Goal: Task Accomplishment & Management: Manage account settings

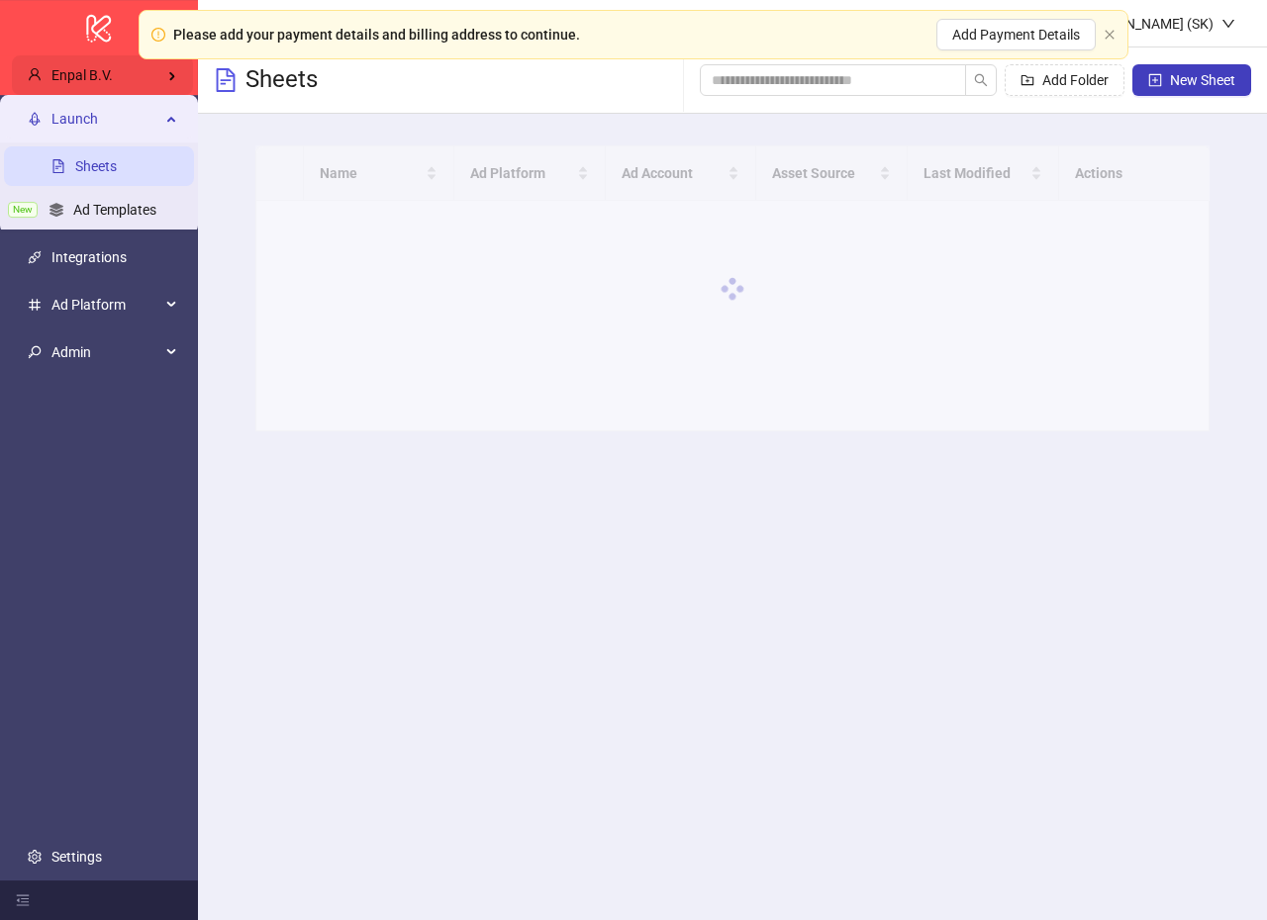
click at [152, 77] on div "Enpal B.V." at bounding box center [102, 75] width 181 height 40
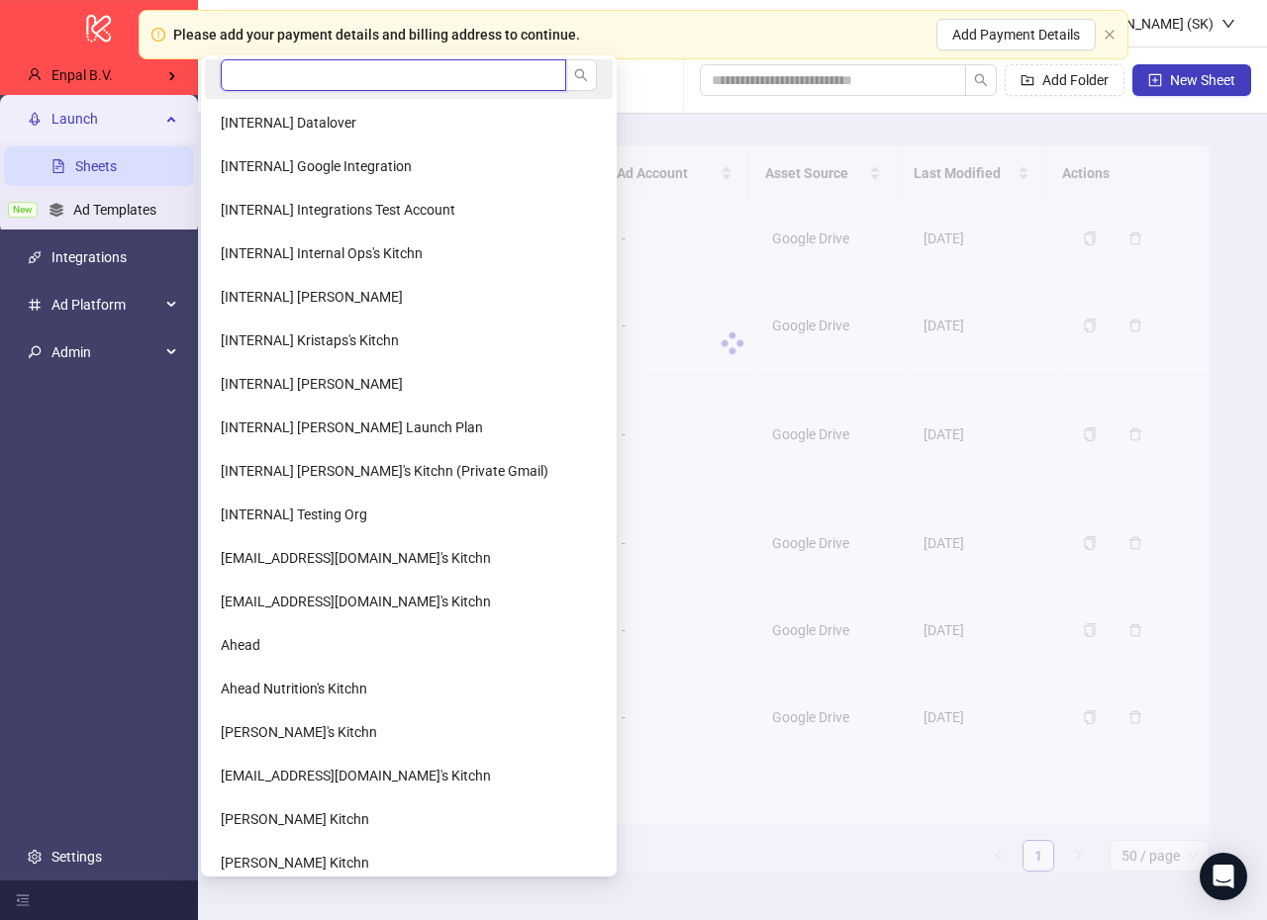
click at [246, 80] on input "search" at bounding box center [393, 75] width 345 height 32
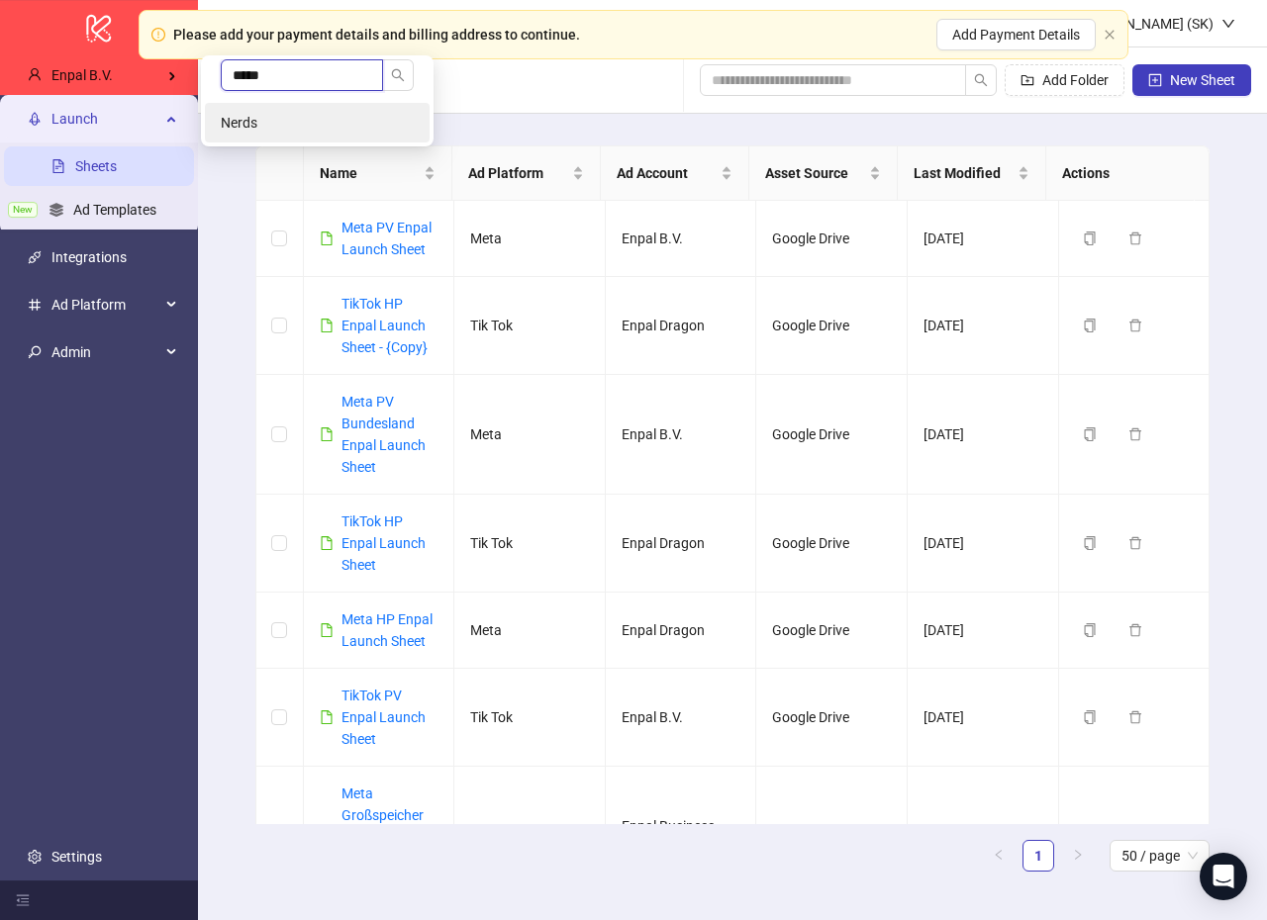
type input "*****"
click at [227, 137] on li "Nerds" at bounding box center [317, 123] width 225 height 40
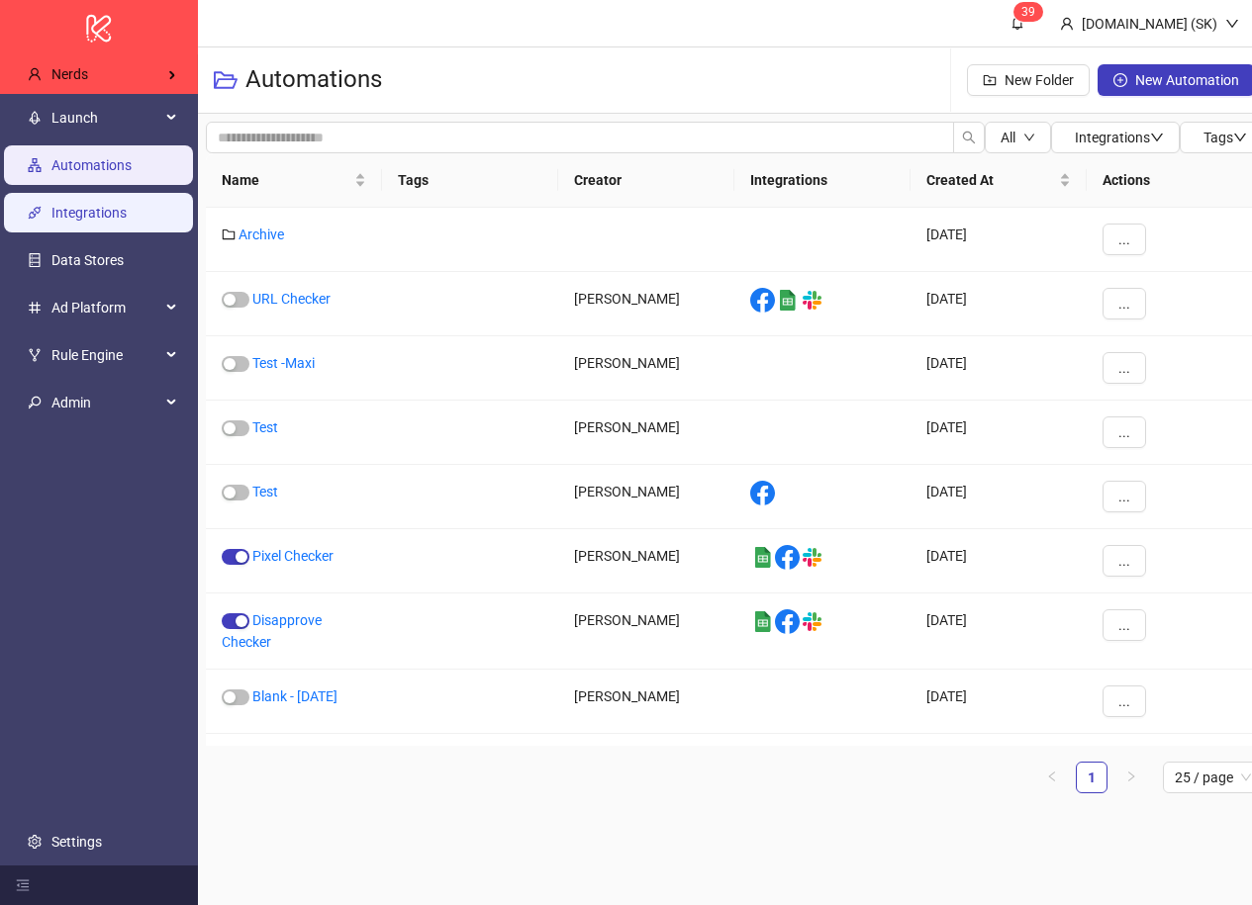
click at [124, 217] on link "Integrations" at bounding box center [88, 214] width 75 height 16
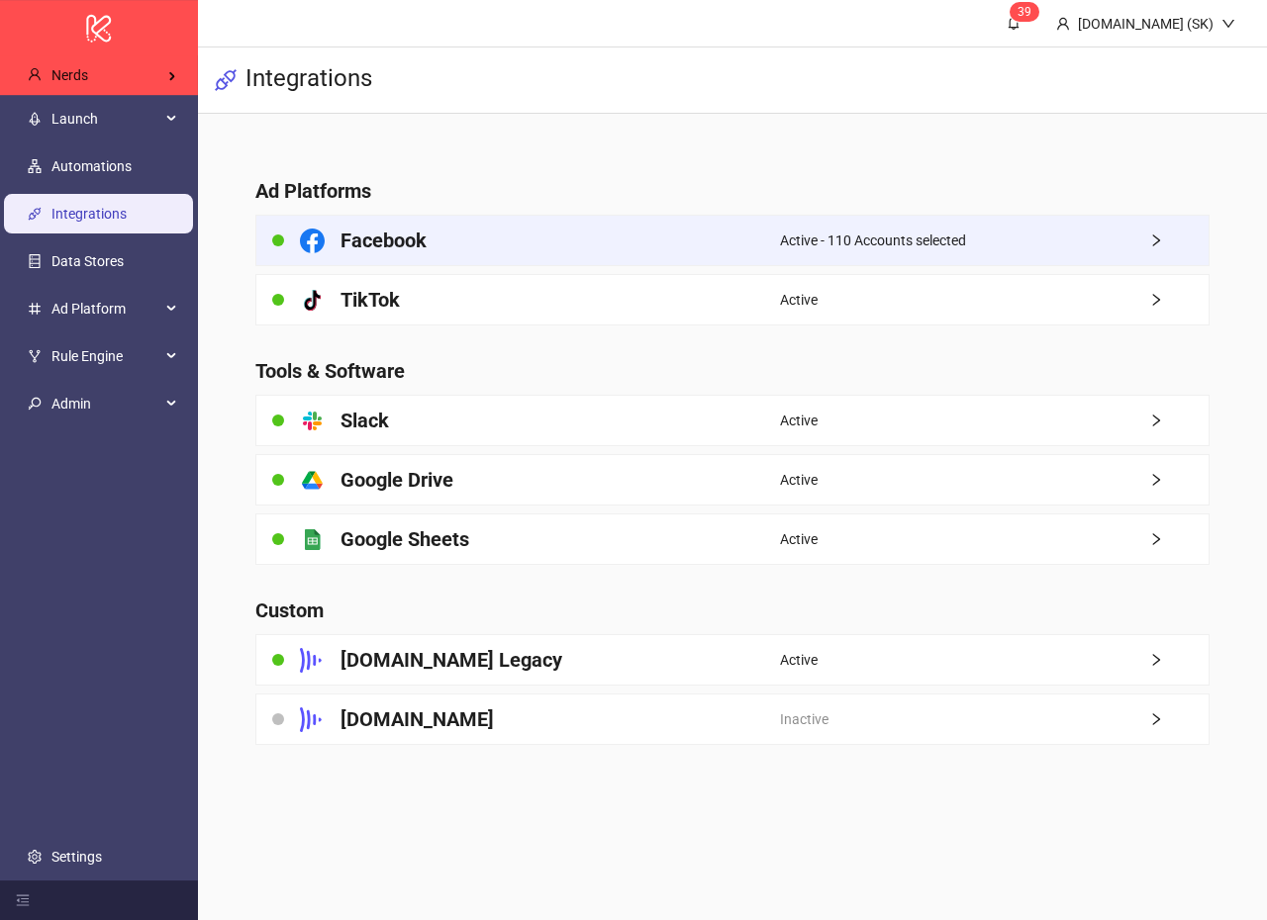
click at [639, 233] on div "Facebook" at bounding box center [518, 240] width 524 height 49
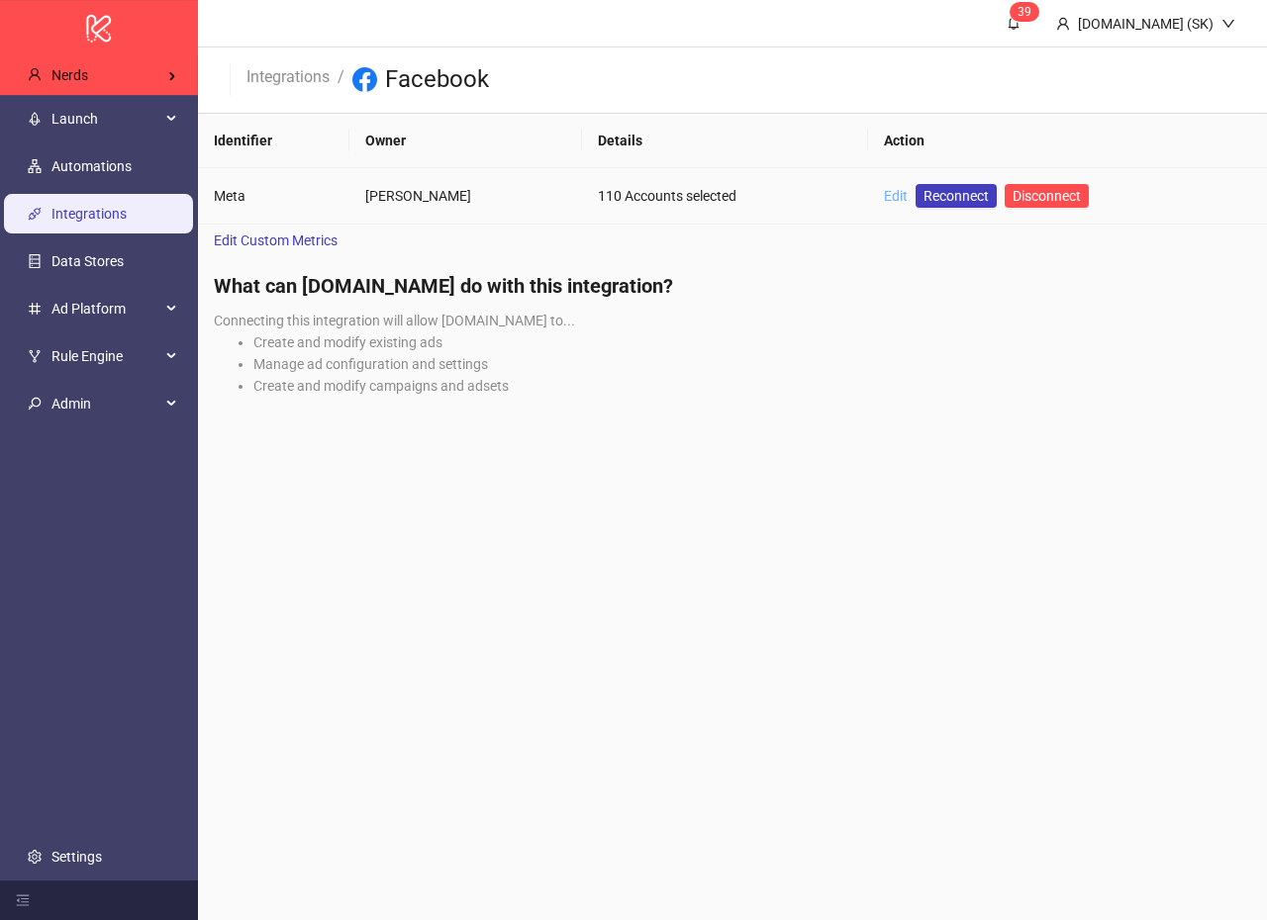
click at [895, 201] on link "Edit" at bounding box center [896, 196] width 24 height 16
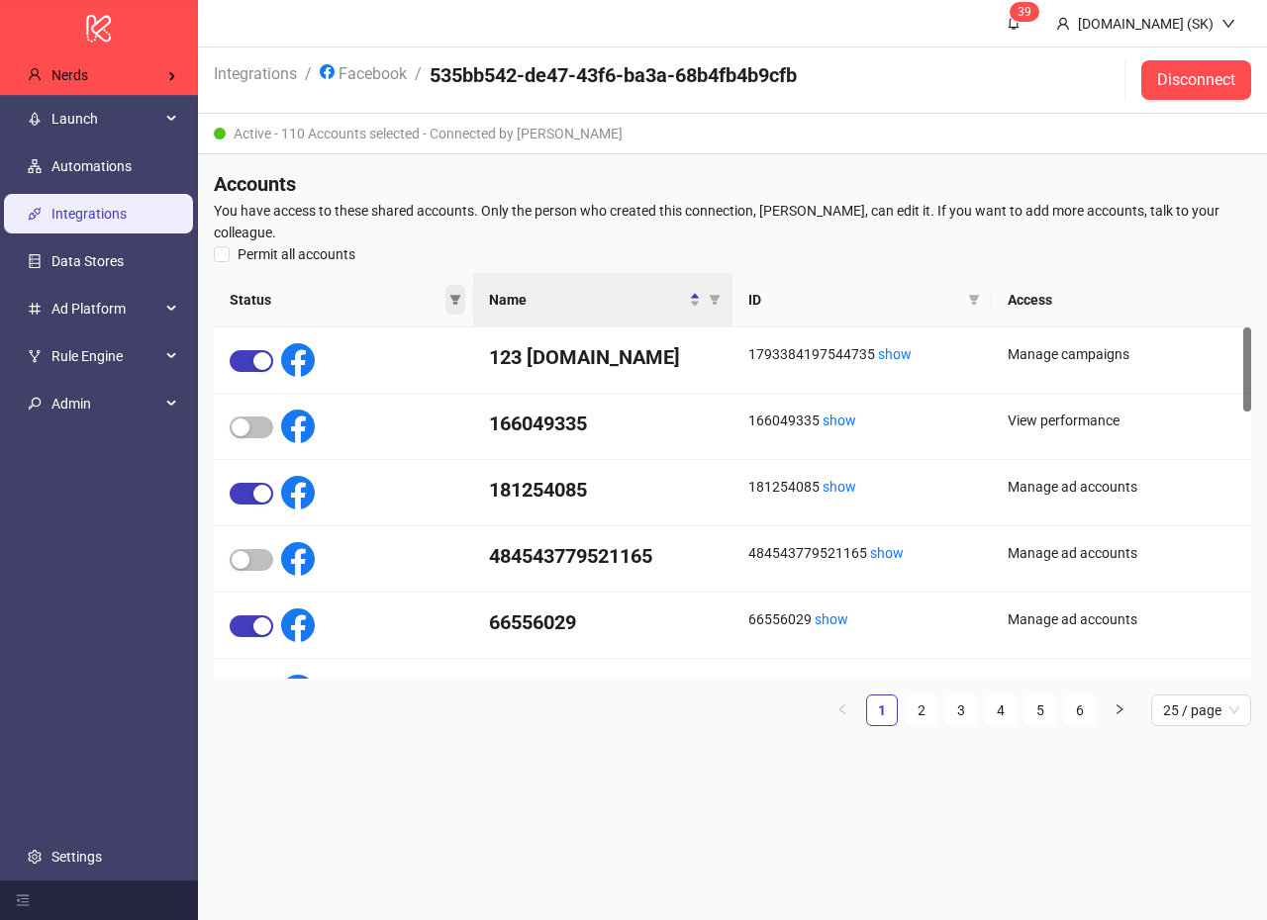
click at [454, 301] on icon "filter" at bounding box center [455, 300] width 12 height 12
click at [610, 226] on span "You have access to these shared accounts. Only the person who created this conn…" at bounding box center [732, 222] width 1037 height 44
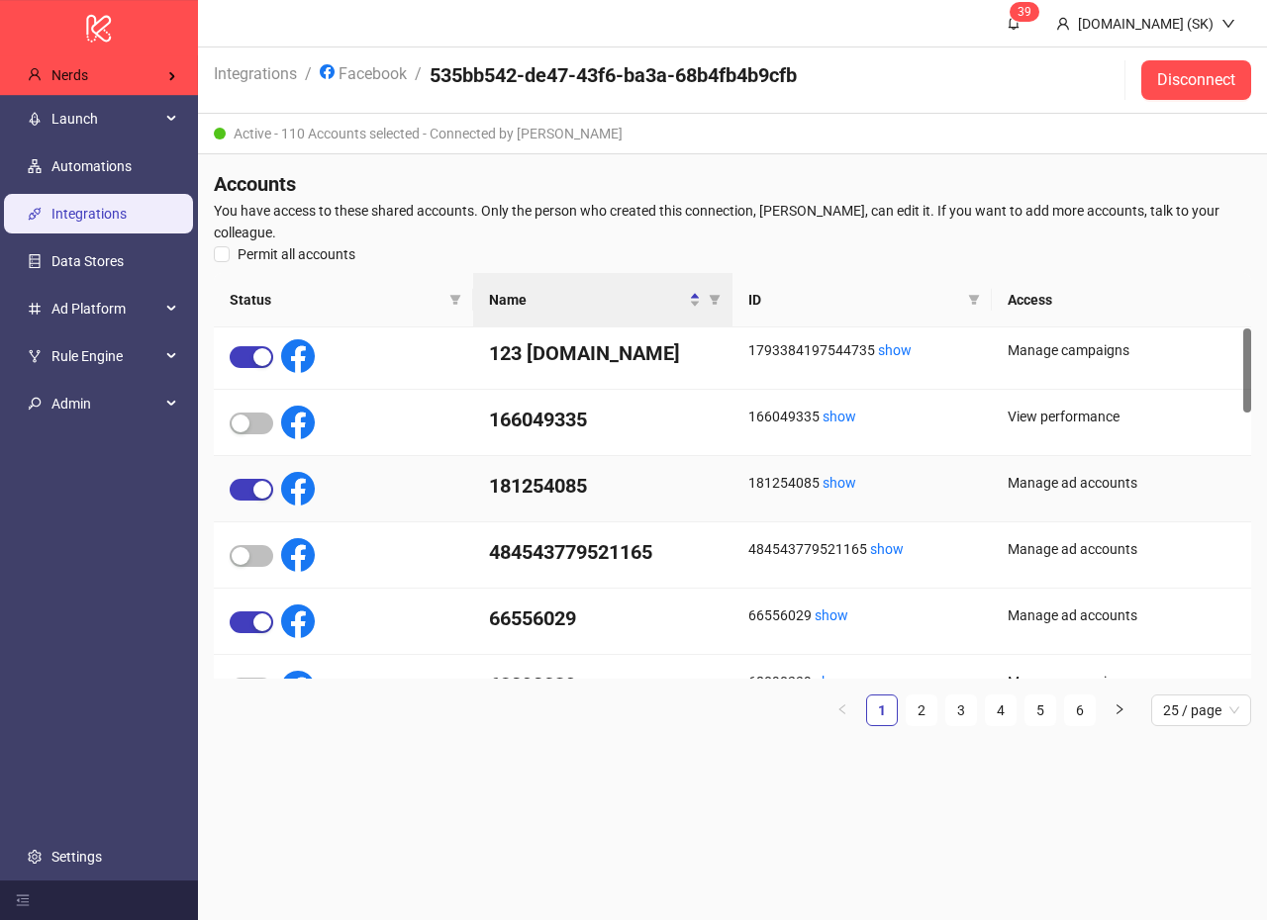
scroll to position [1415, 0]
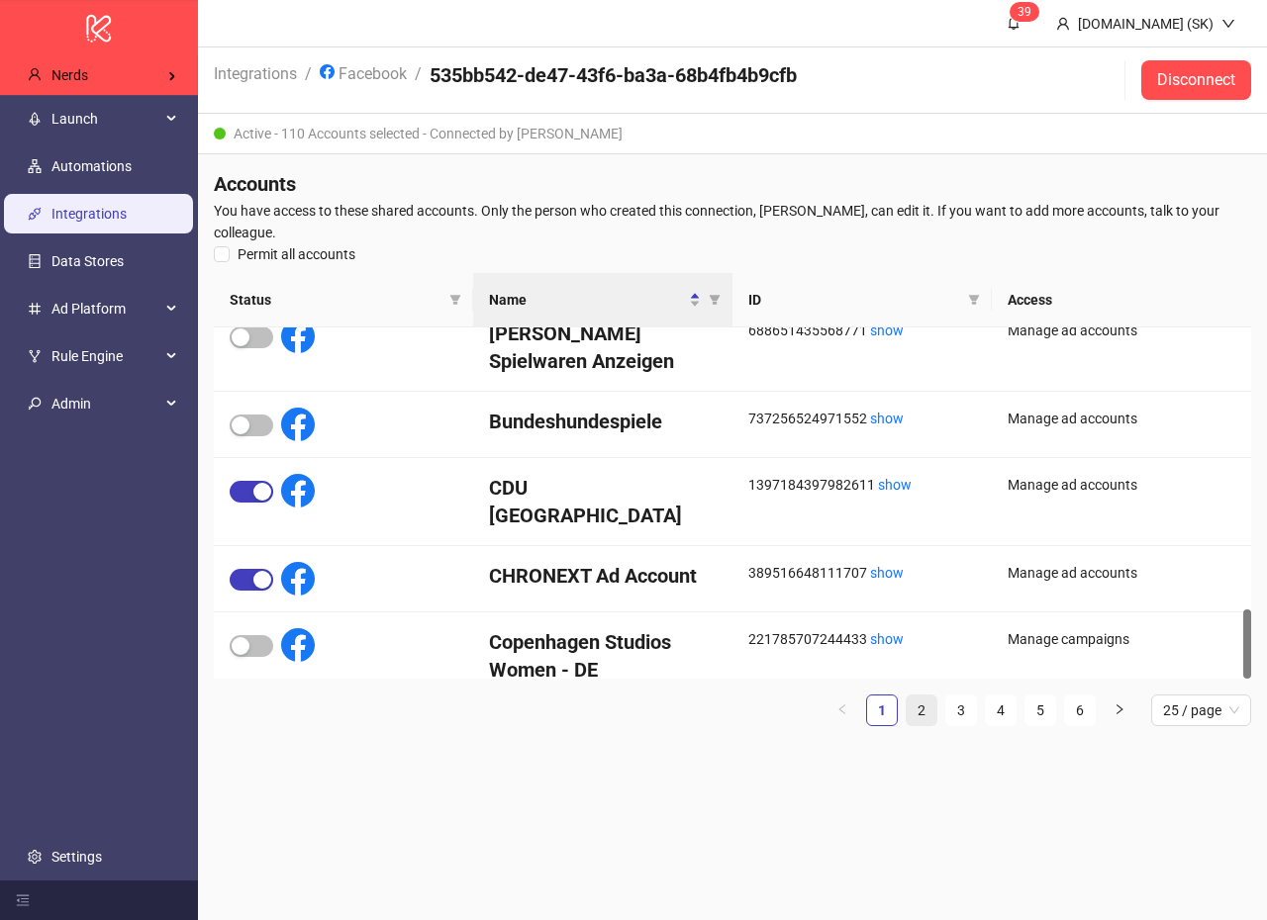
click at [914, 697] on link "2" at bounding box center [921, 711] width 30 height 30
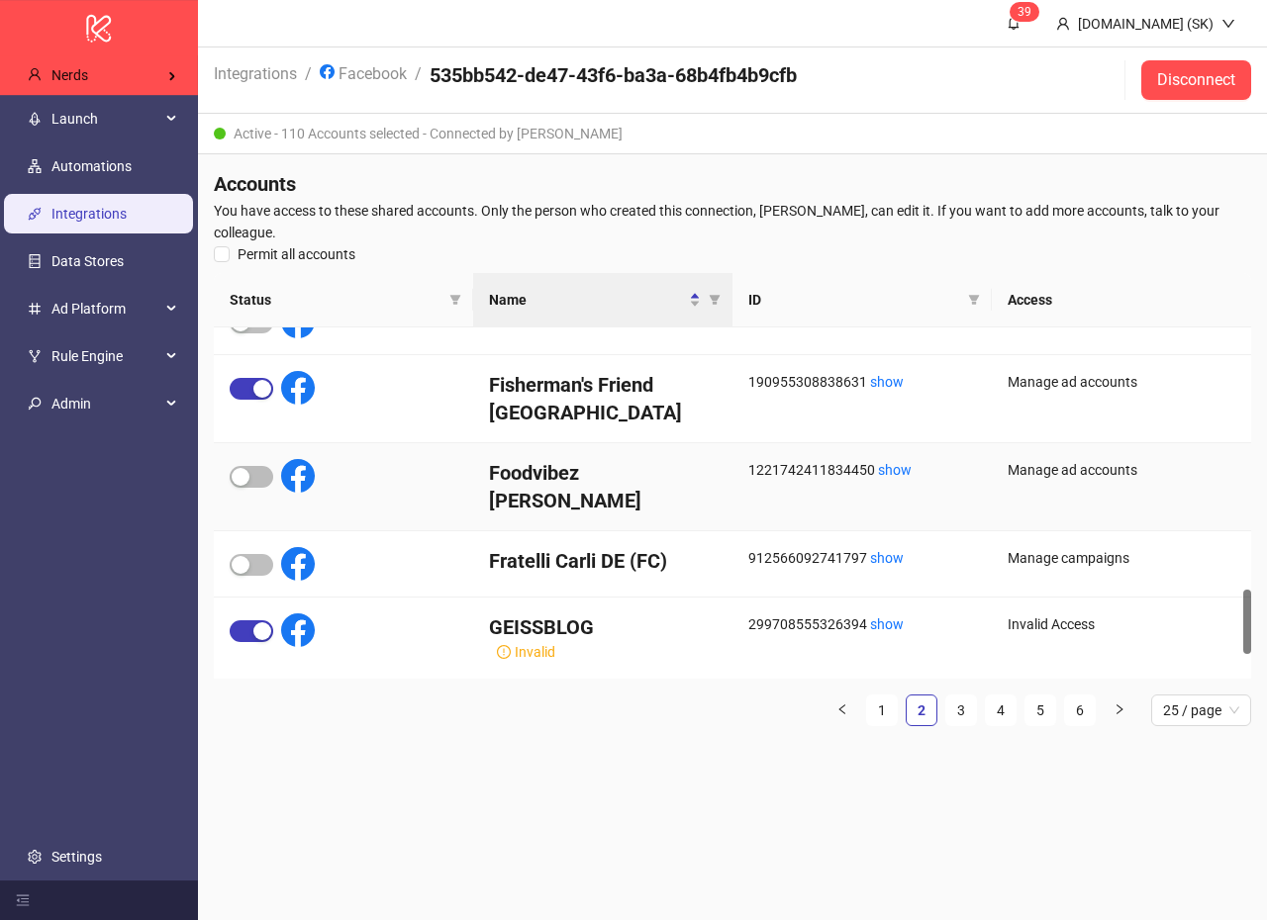
scroll to position [1444, 0]
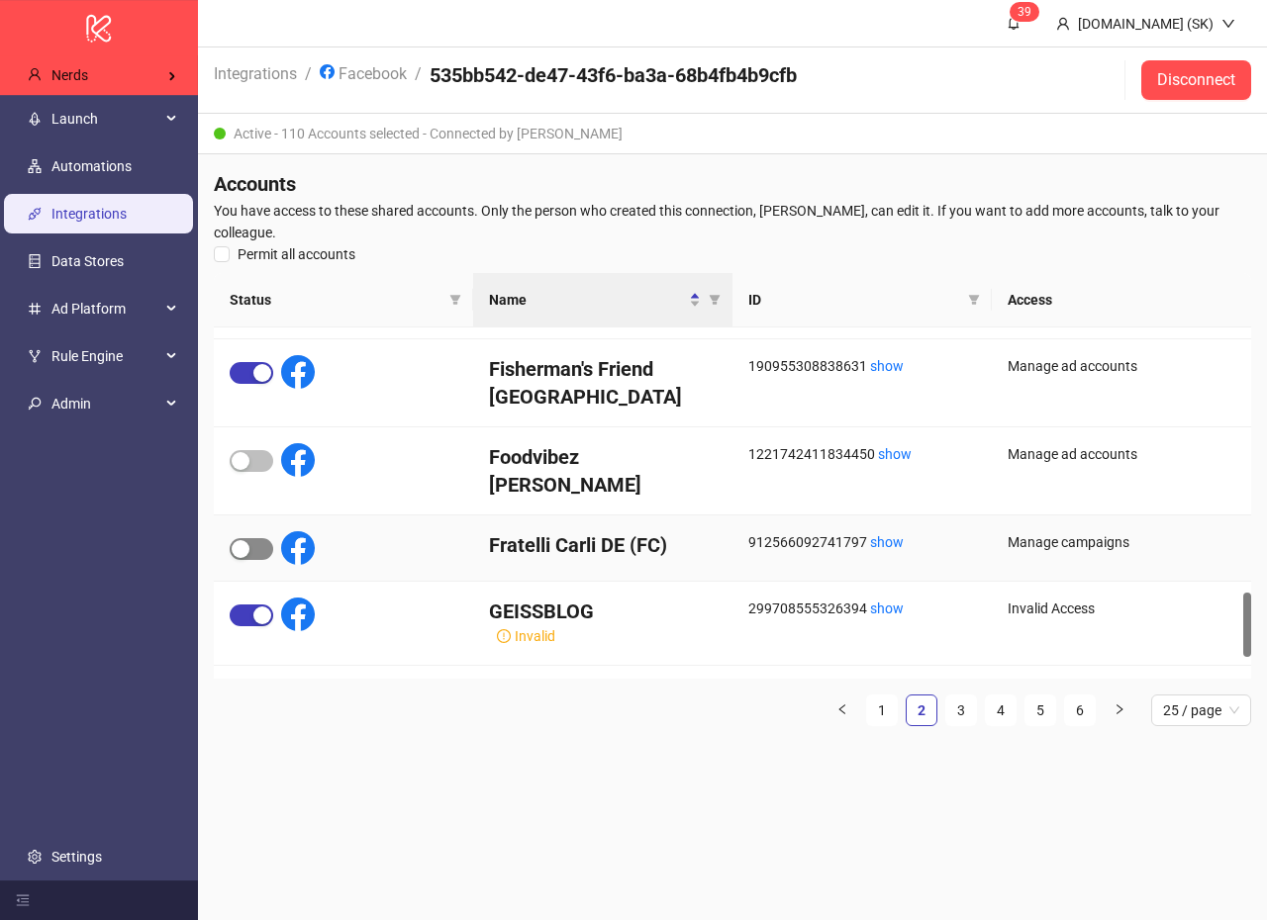
click at [253, 546] on span "button" at bounding box center [252, 549] width 44 height 22
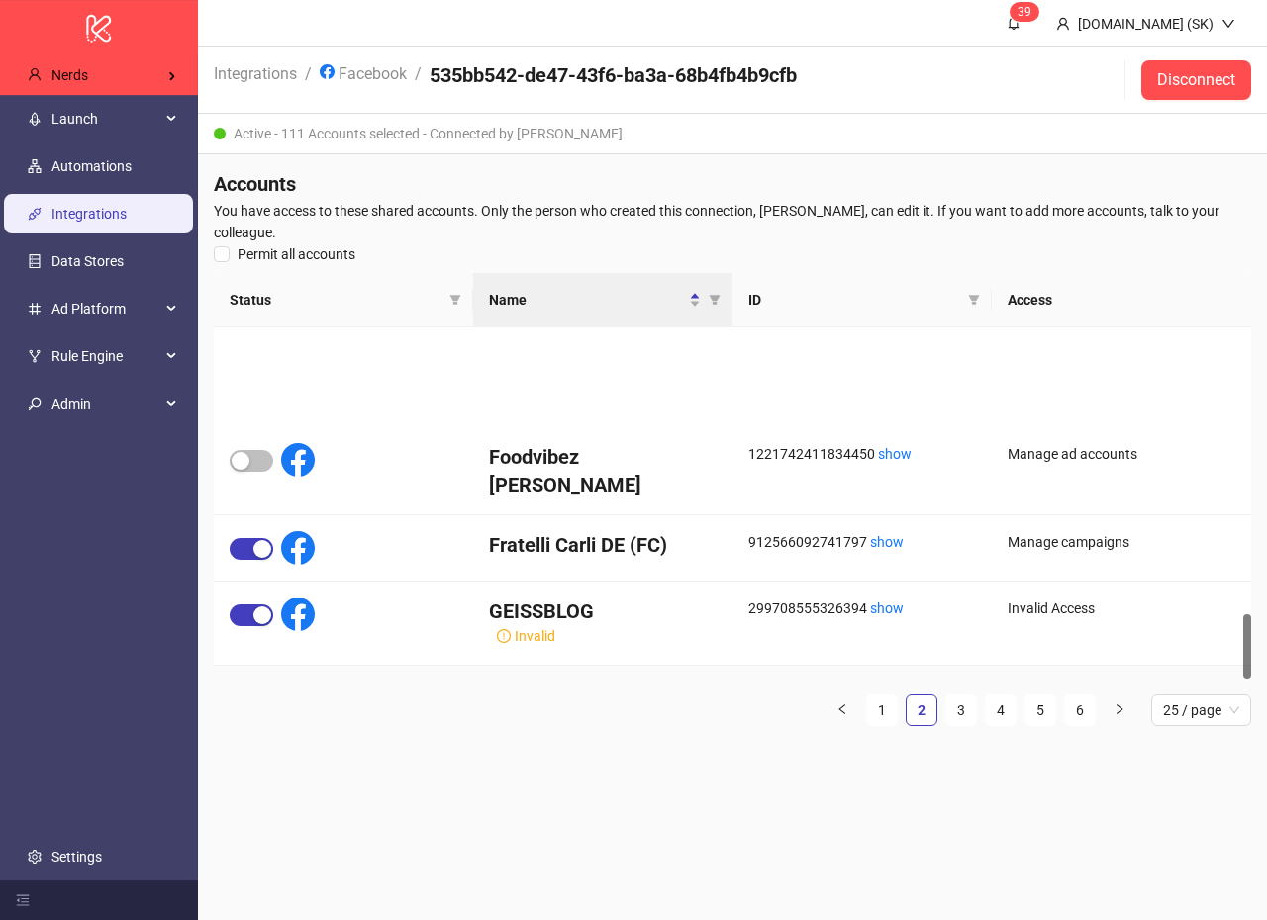
scroll to position [1564, 0]
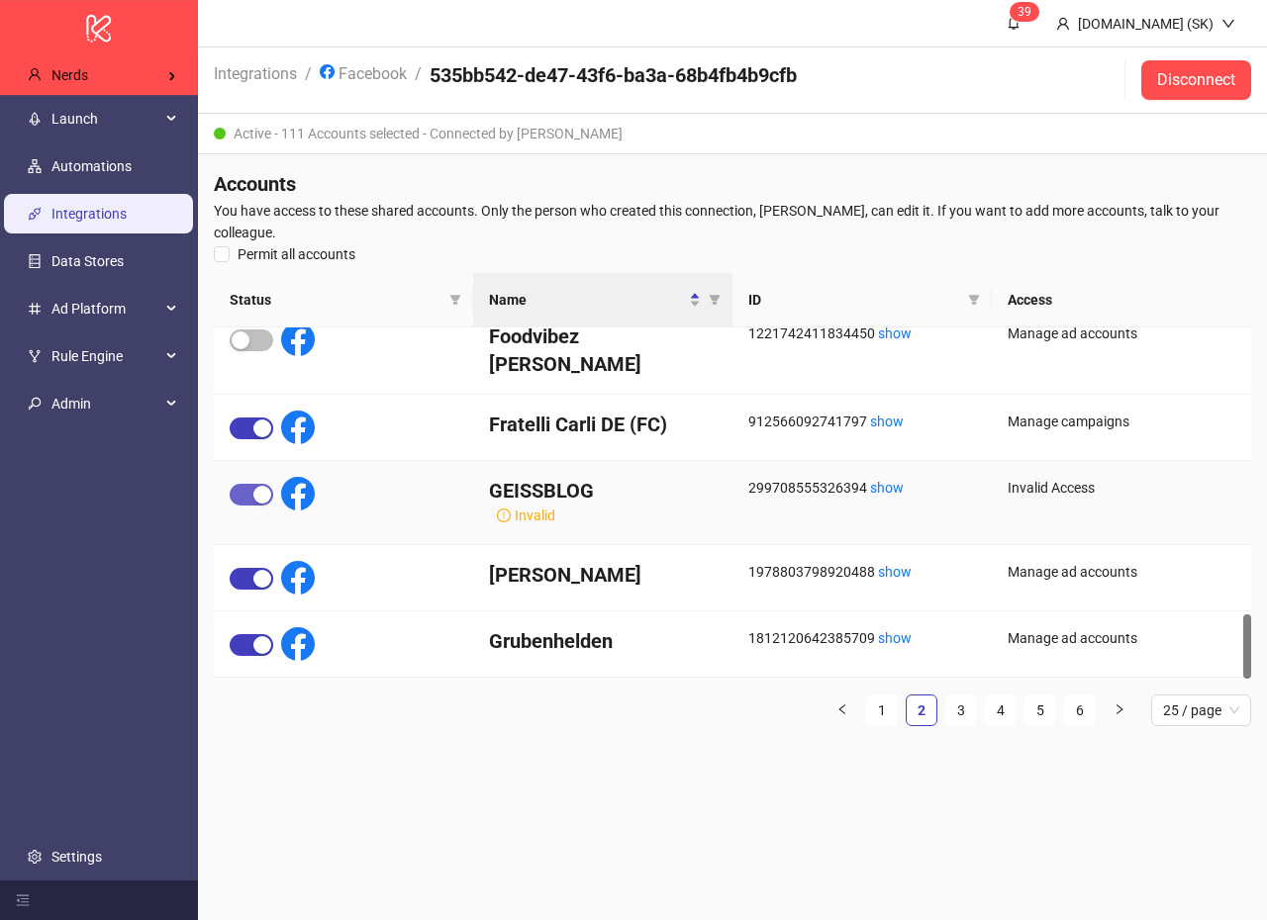
click at [255, 498] on div "button" at bounding box center [262, 495] width 18 height 18
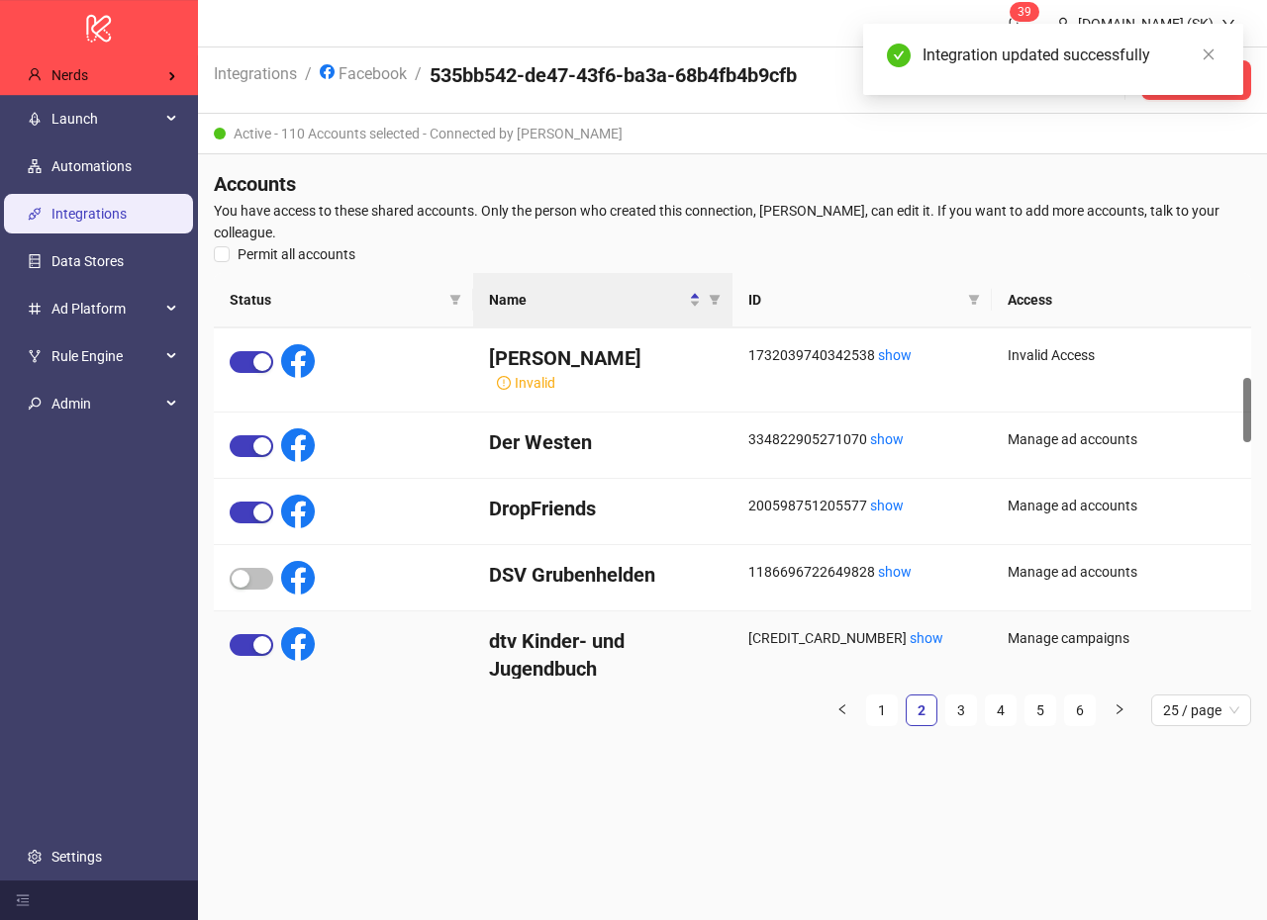
scroll to position [0, 0]
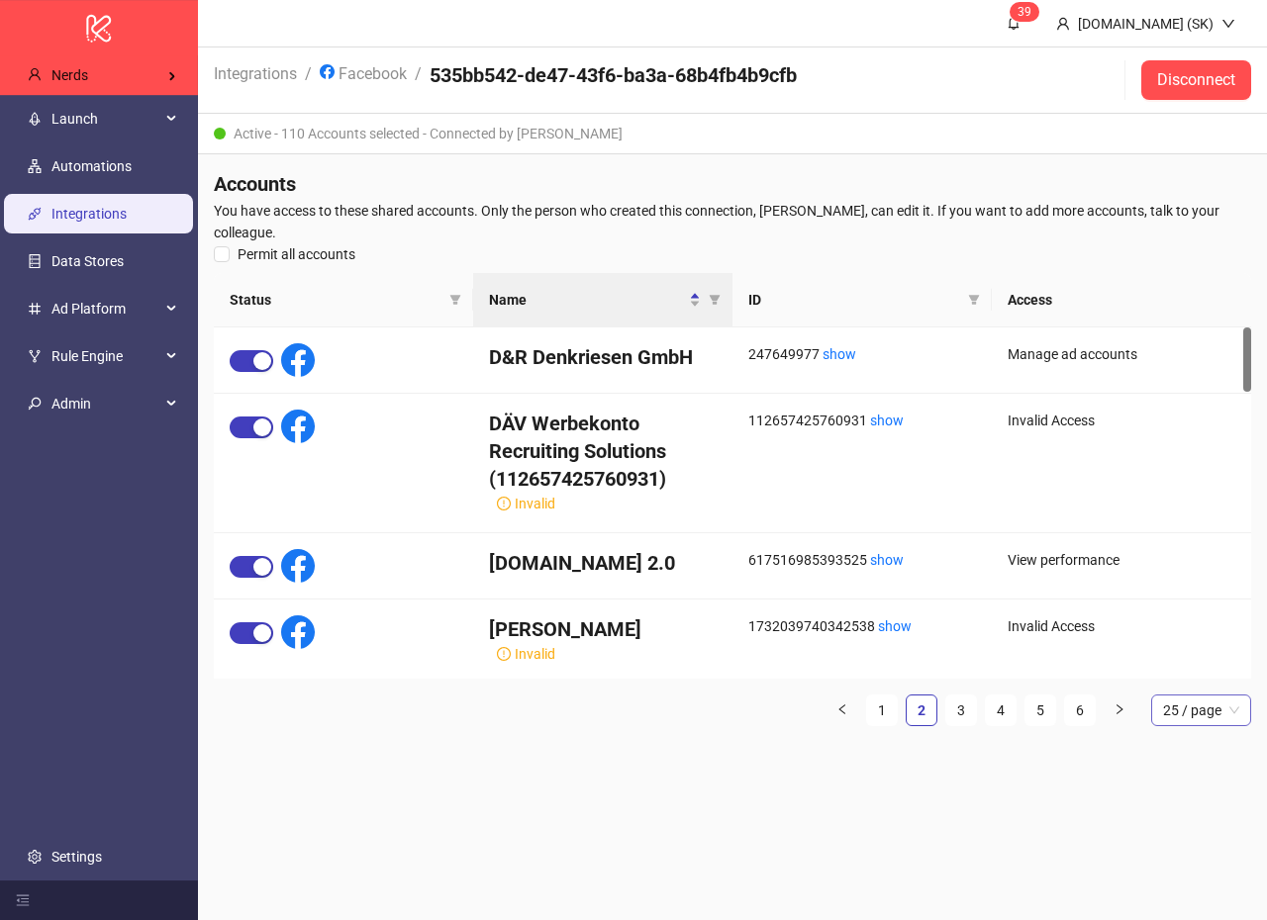
click at [1207, 724] on span "25 / page" at bounding box center [1201, 711] width 76 height 30
click at [1202, 880] on div "100 / page" at bounding box center [1201, 877] width 68 height 22
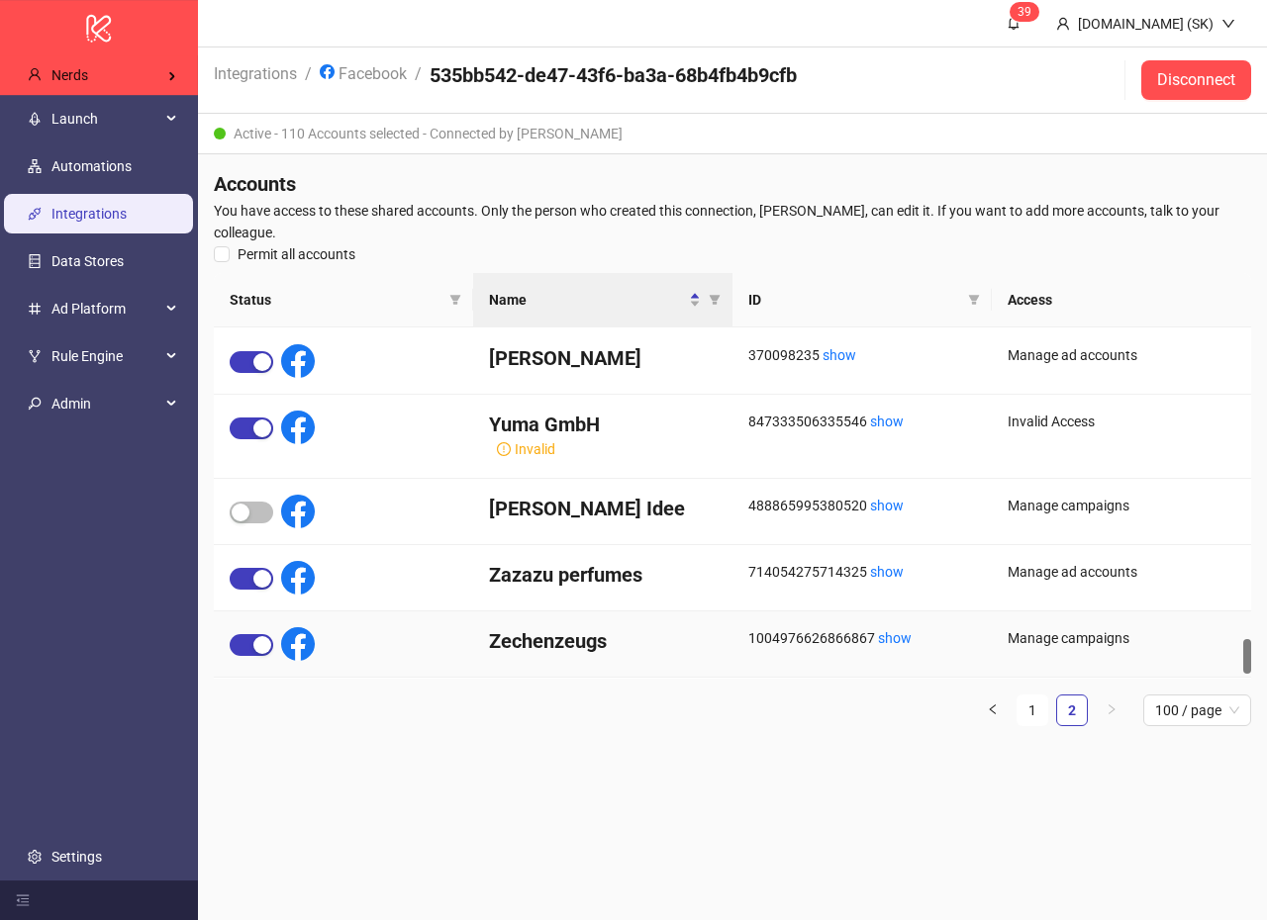
scroll to position [2882, 0]
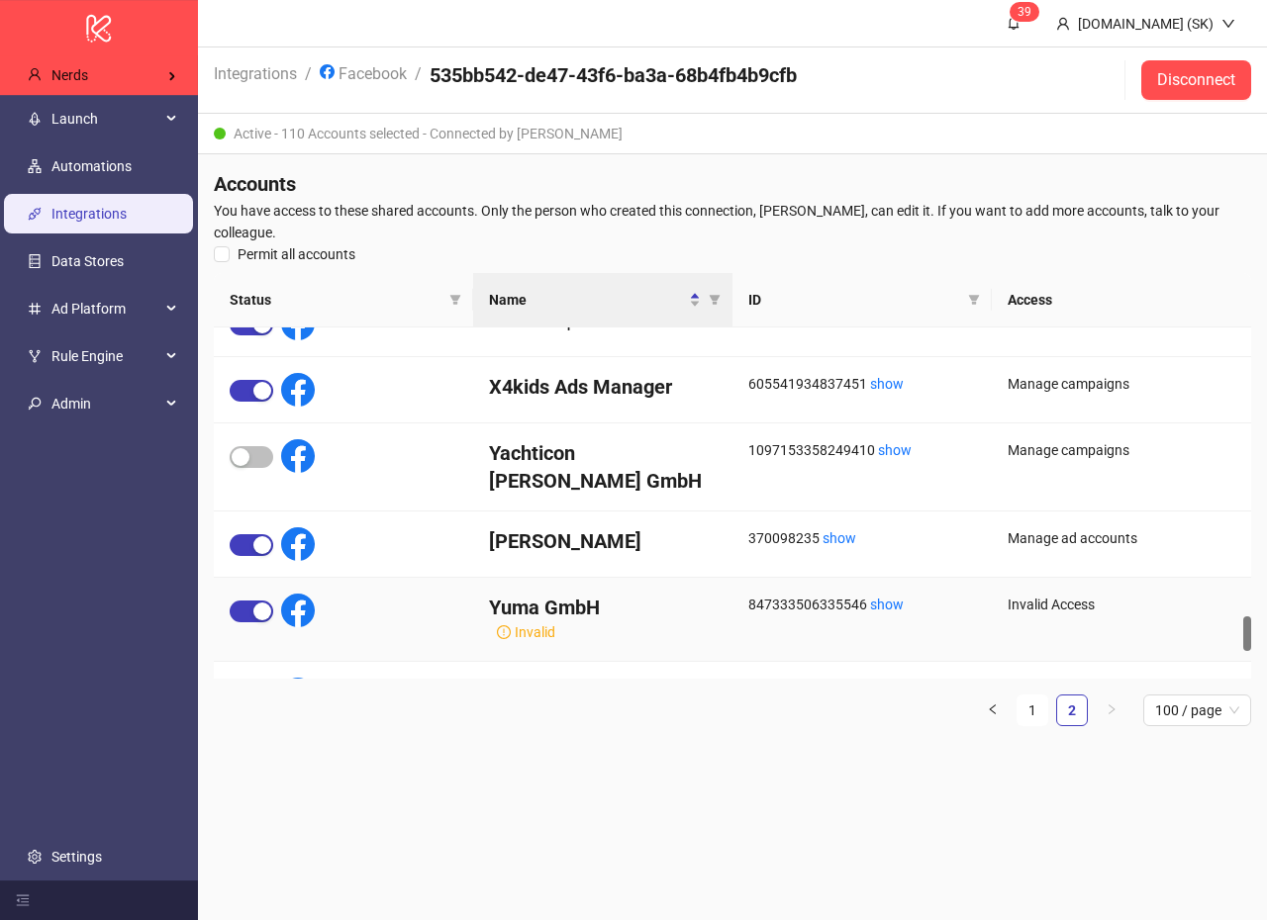
click at [563, 603] on h4 "Yuma GmbH" at bounding box center [603, 608] width 228 height 28
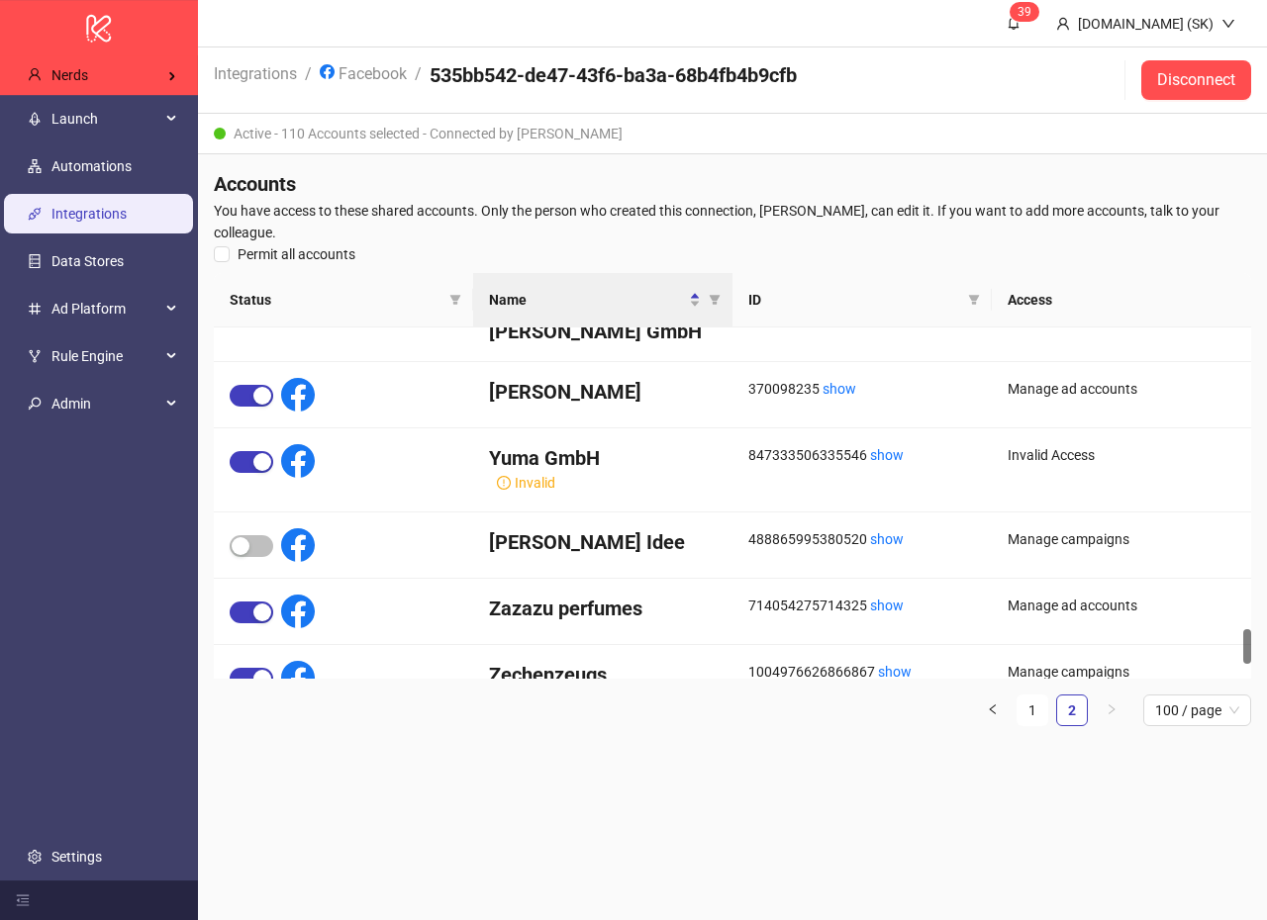
drag, startPoint x: 620, startPoint y: 756, endPoint x: 605, endPoint y: 562, distance: 194.6
click at [620, 756] on div "Accounts You have access to these shared accounts. Only the person who created …" at bounding box center [732, 456] width 1069 height 604
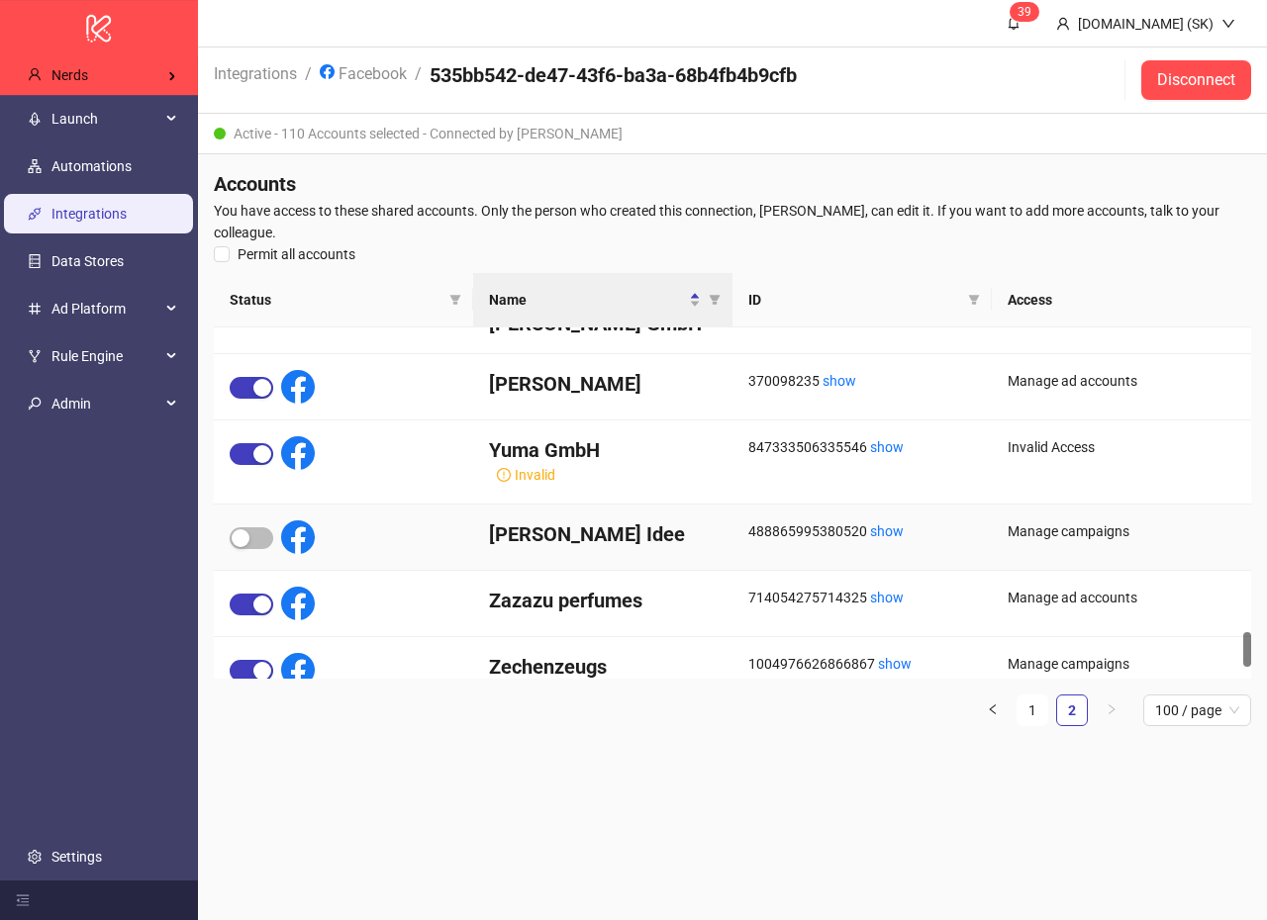
click at [673, 514] on div "Zaun Idee" at bounding box center [602, 538] width 259 height 66
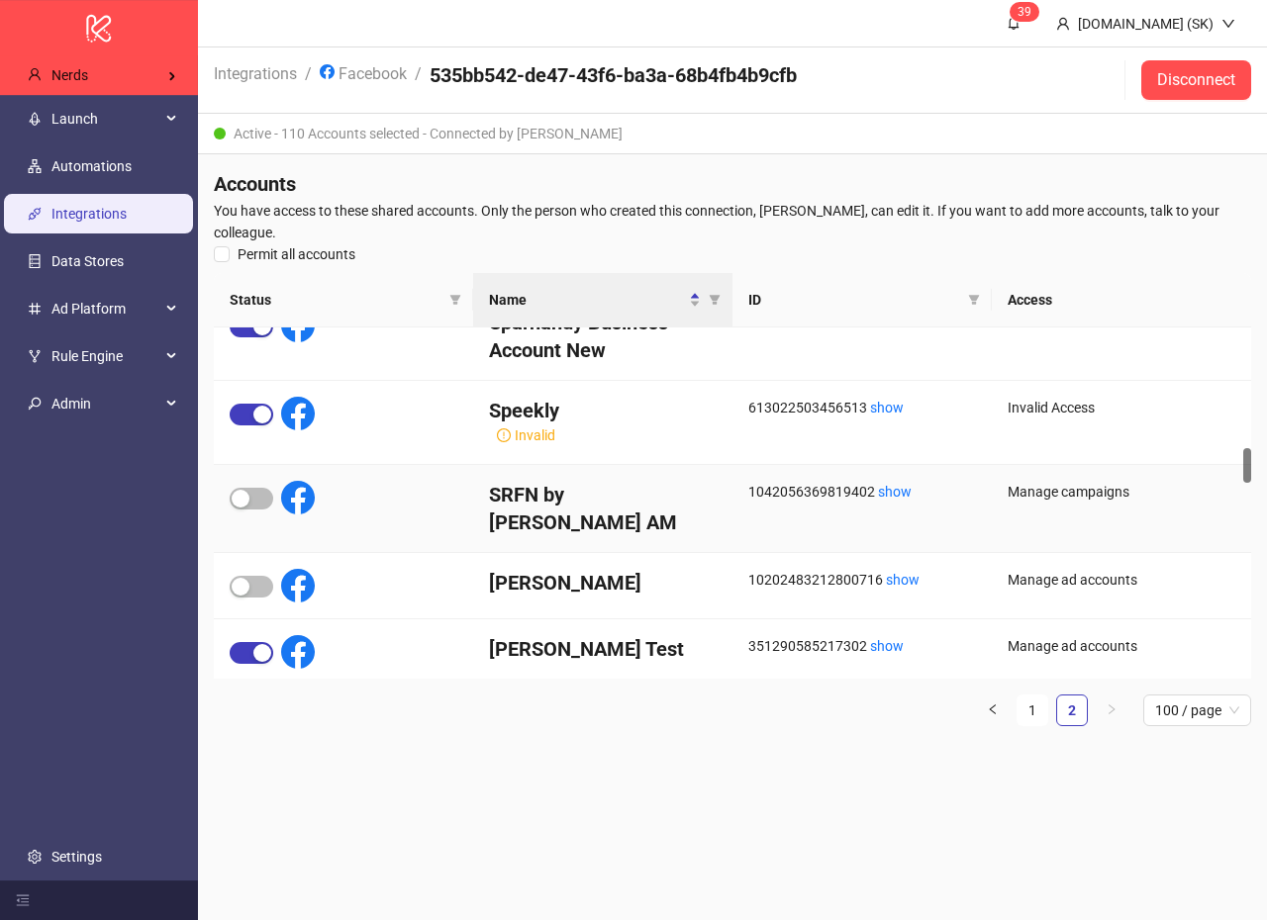
scroll to position [1038, 0]
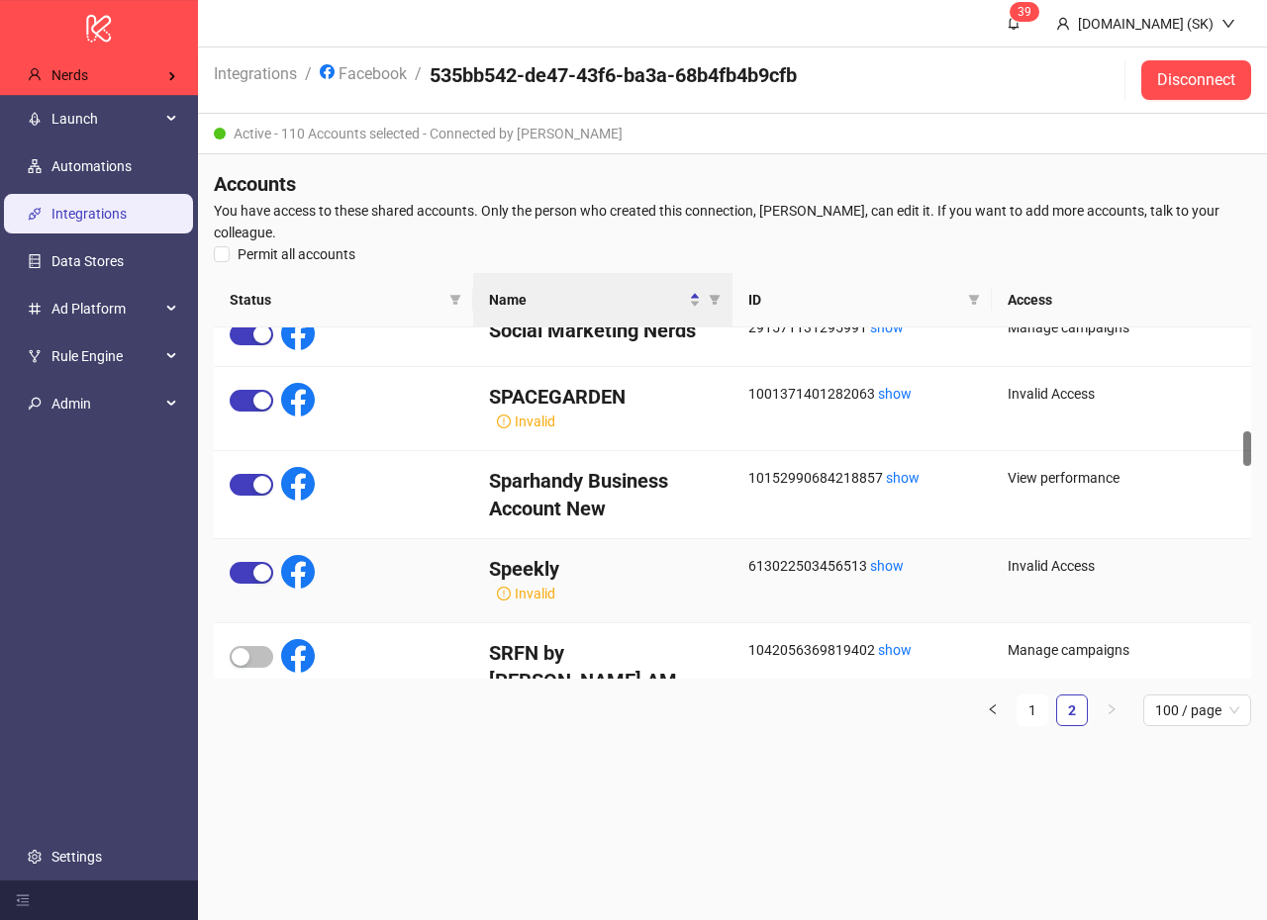
click at [529, 570] on h4 "Speekly" at bounding box center [603, 569] width 228 height 28
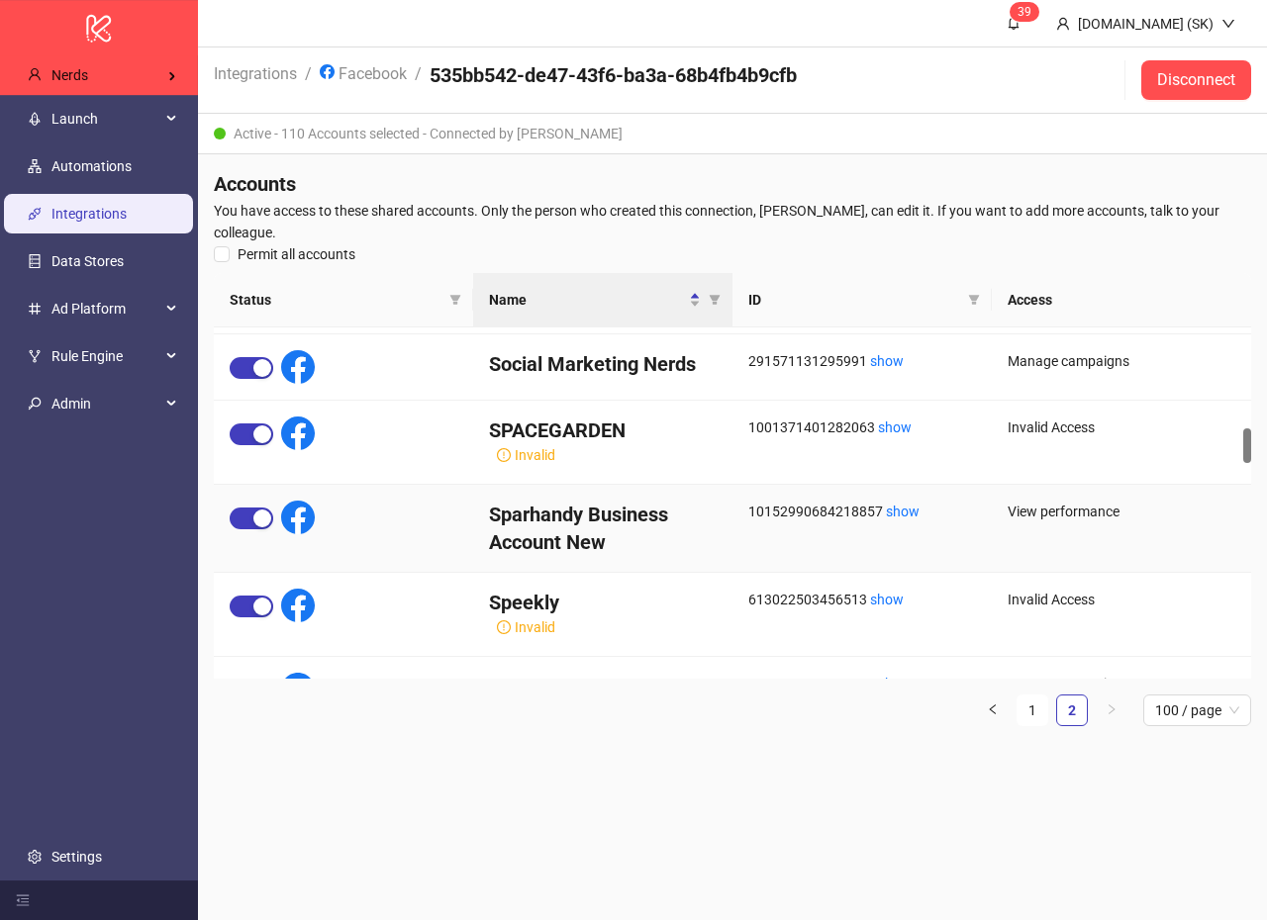
click at [706, 500] on div "Sparhandy Business Account New" at bounding box center [602, 529] width 259 height 88
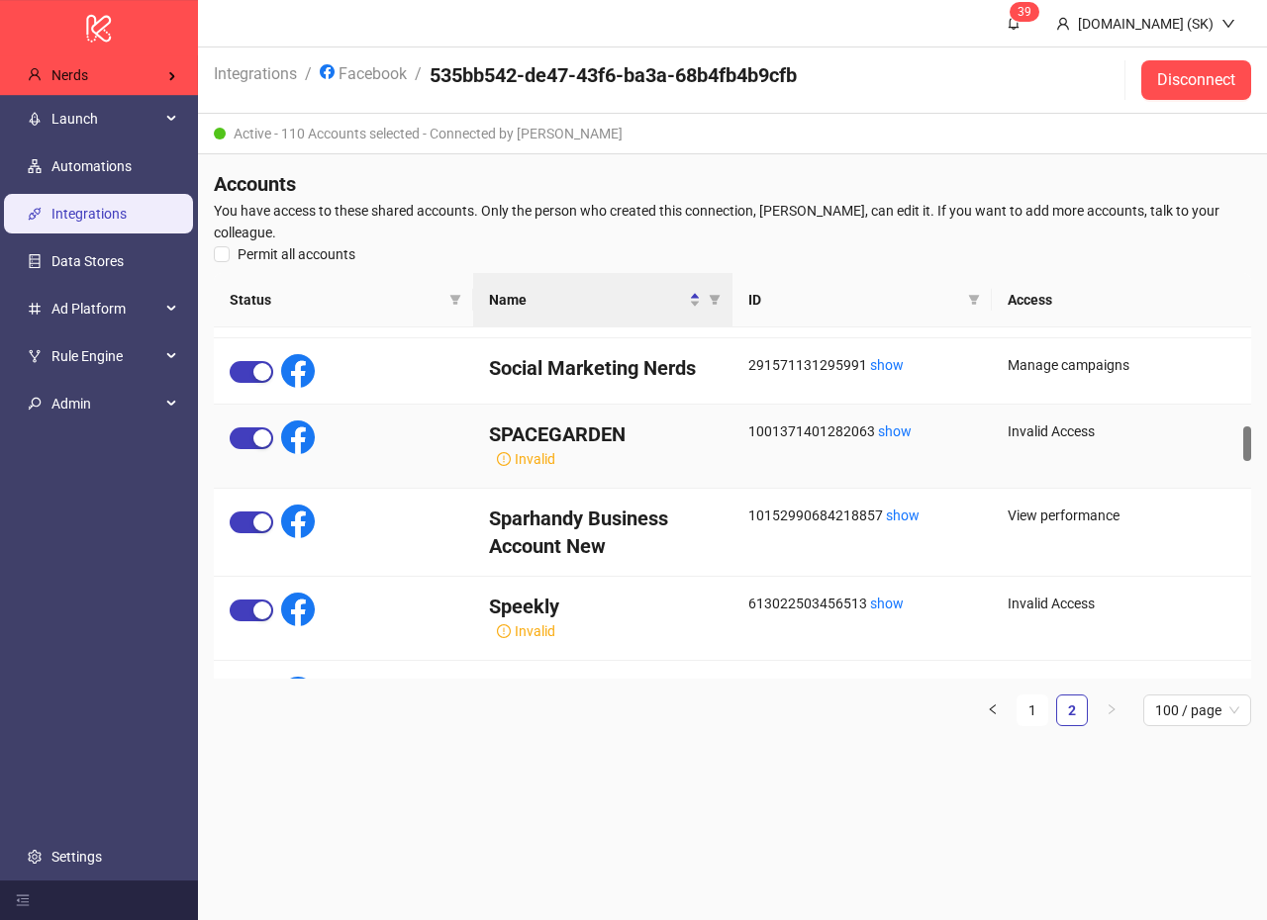
scroll to position [984, 0]
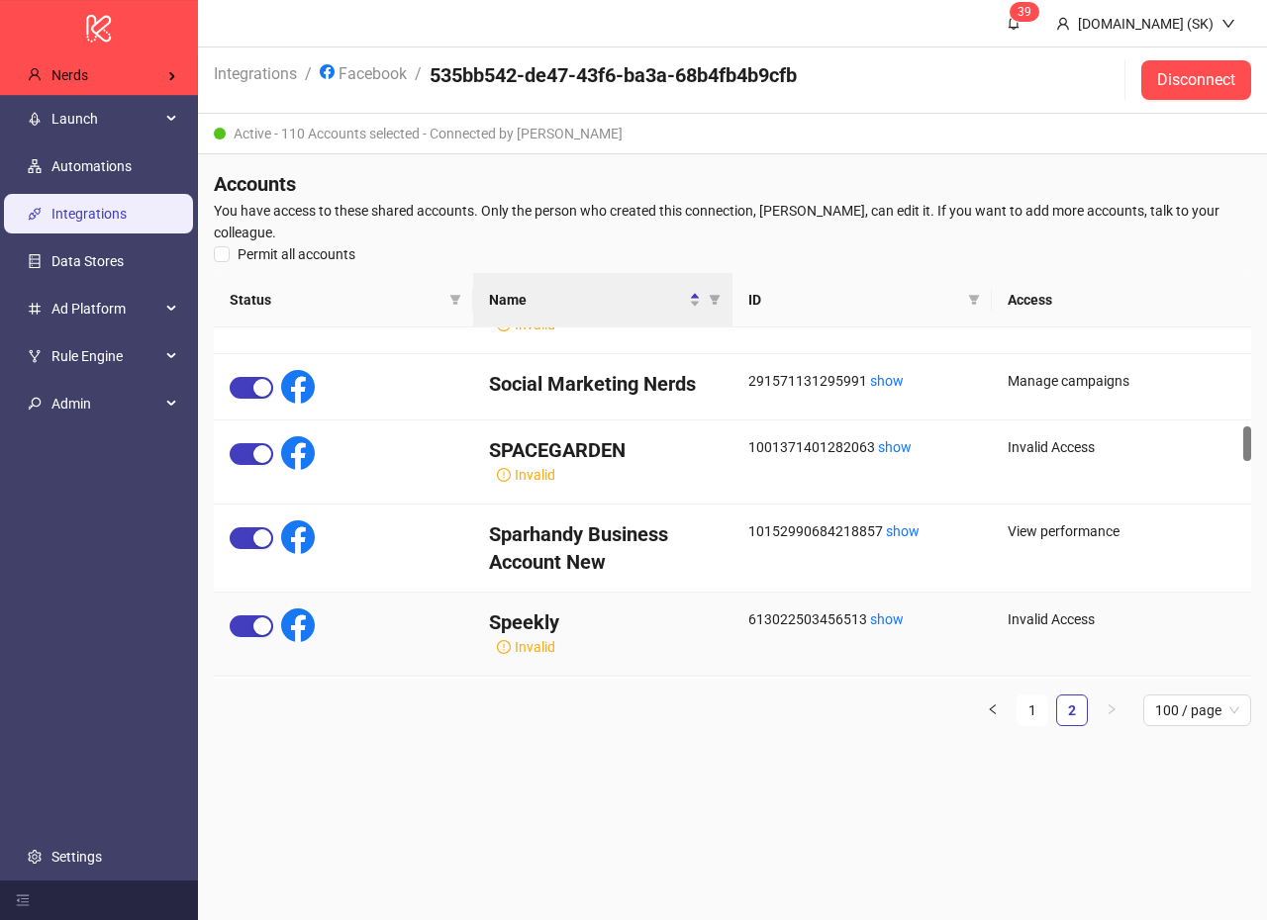
click at [518, 620] on h4 "Speekly" at bounding box center [603, 623] width 228 height 28
click at [0, 0] on div "logo/logo-mobile Nerds Launch Automations Integrations Data Stores Ad Platform …" at bounding box center [633, 460] width 1267 height 920
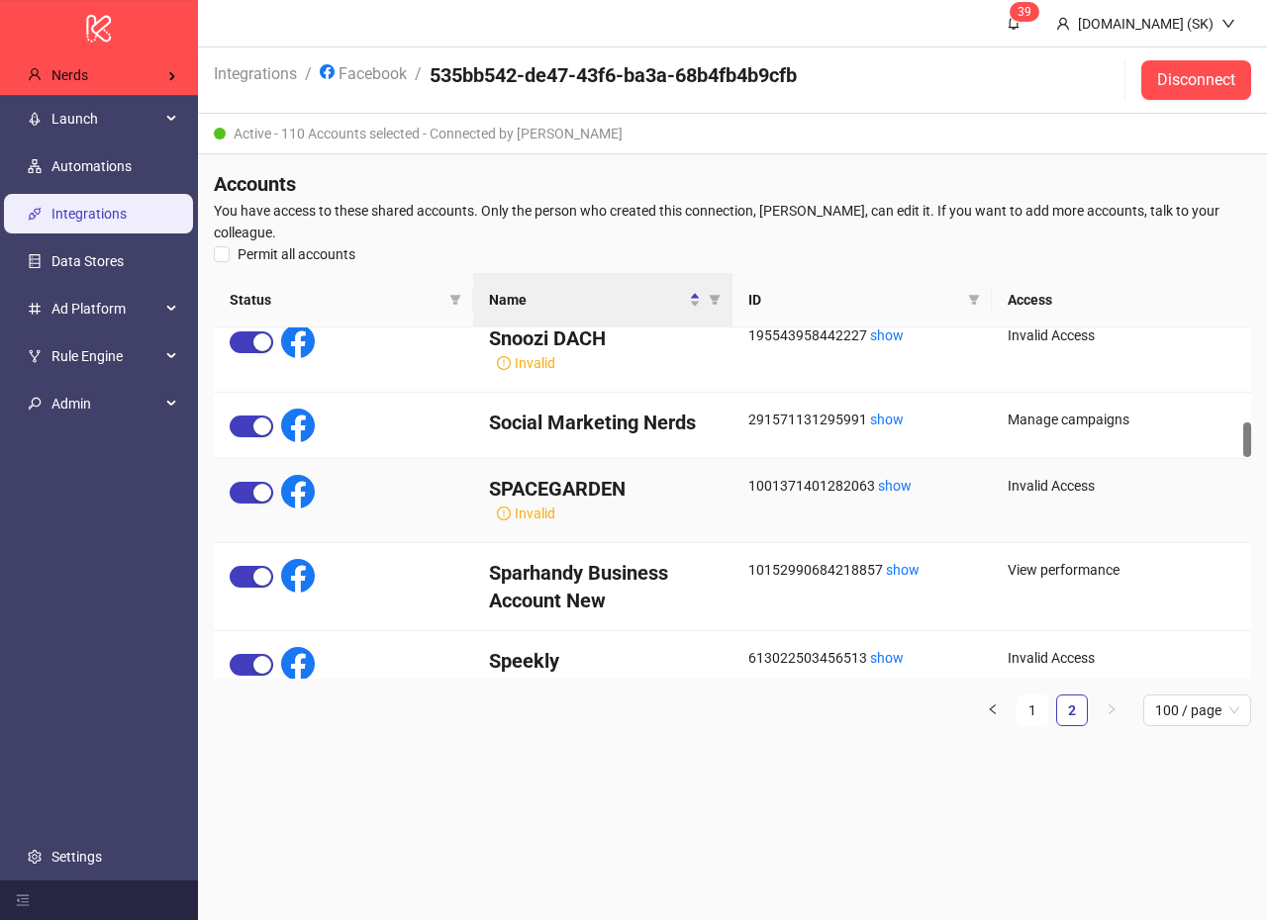
click at [658, 503] on div "SPACEGARDEN Invalid" at bounding box center [602, 501] width 259 height 84
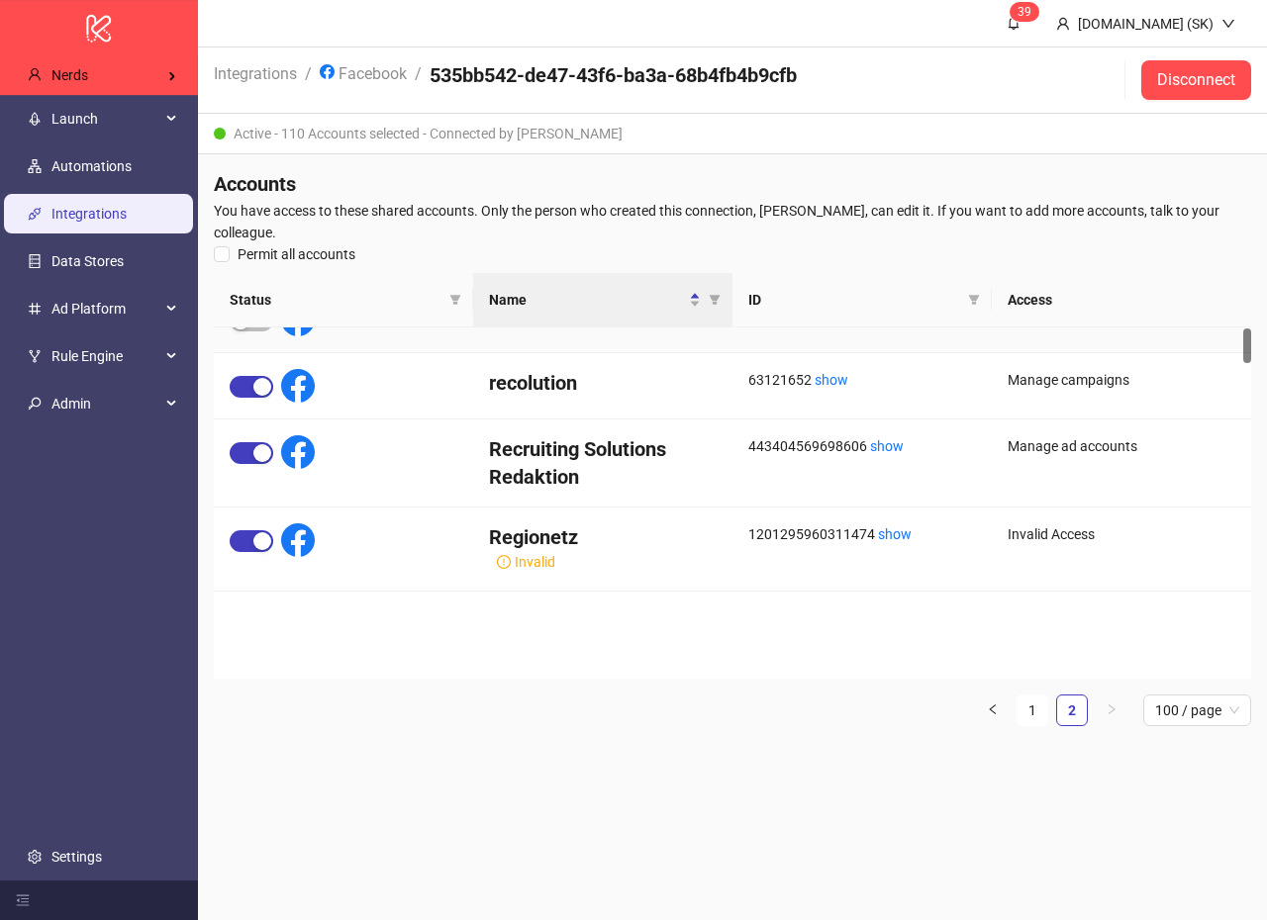
scroll to position [9, 0]
